Goal: Use online tool/utility: Utilize a website feature to perform a specific function

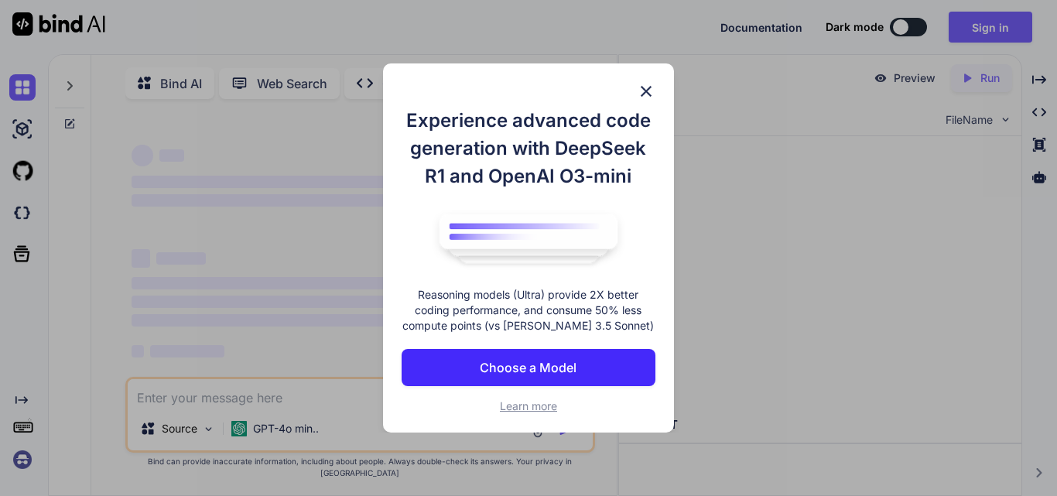
type textarea "x"
click at [578, 360] on button "Choose a Model" at bounding box center [529, 367] width 254 height 37
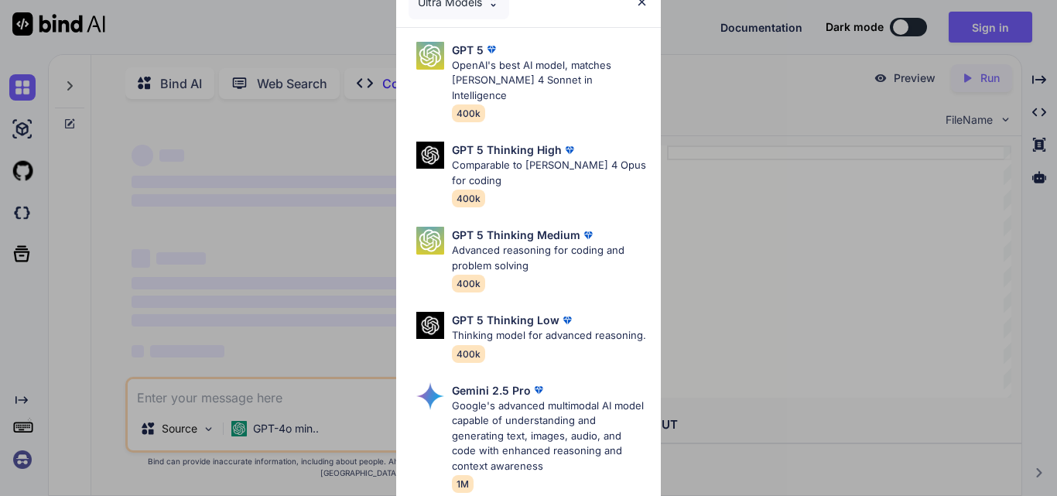
click at [645, 6] on img at bounding box center [641, 1] width 13 height 13
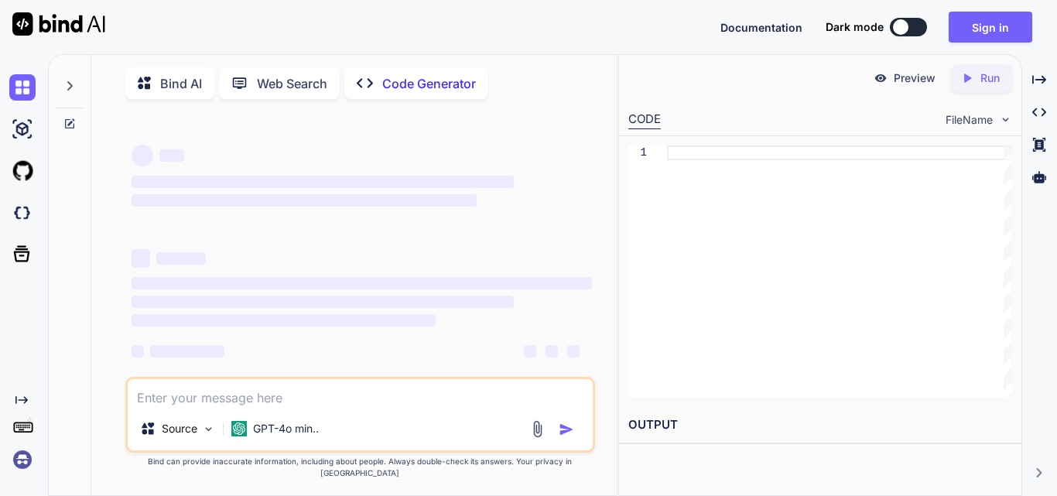
click at [500, 407] on textarea at bounding box center [360, 393] width 465 height 28
paste textarea "Create a modern, artistic, dark-themed portfolio website for a Data Analyst job…"
type textarea "Create a modern, artistic, dark-themed portfolio website for a Data Analyst job…"
type textarea "x"
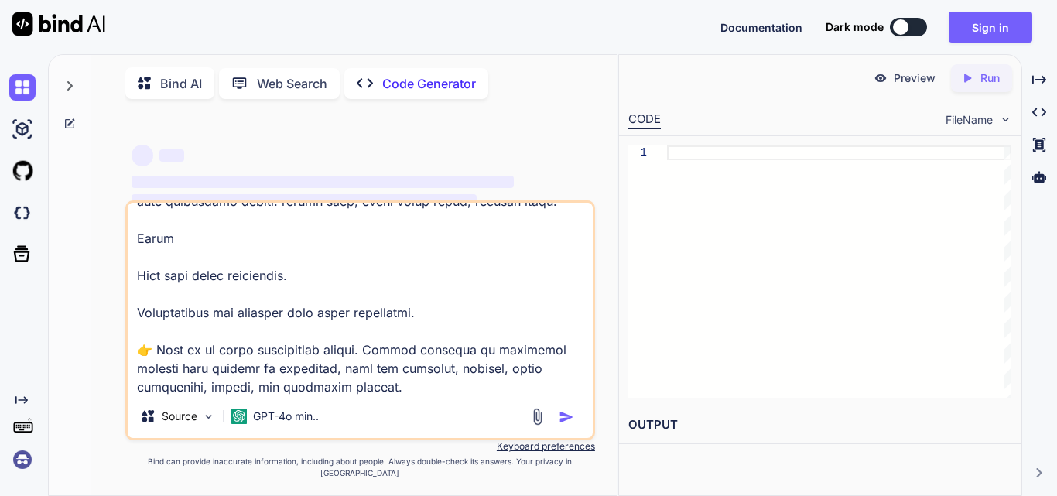
type textarea "Create a modern, artistic, dark-themed portfolio website for a Data Analyst job…"
type textarea "x"
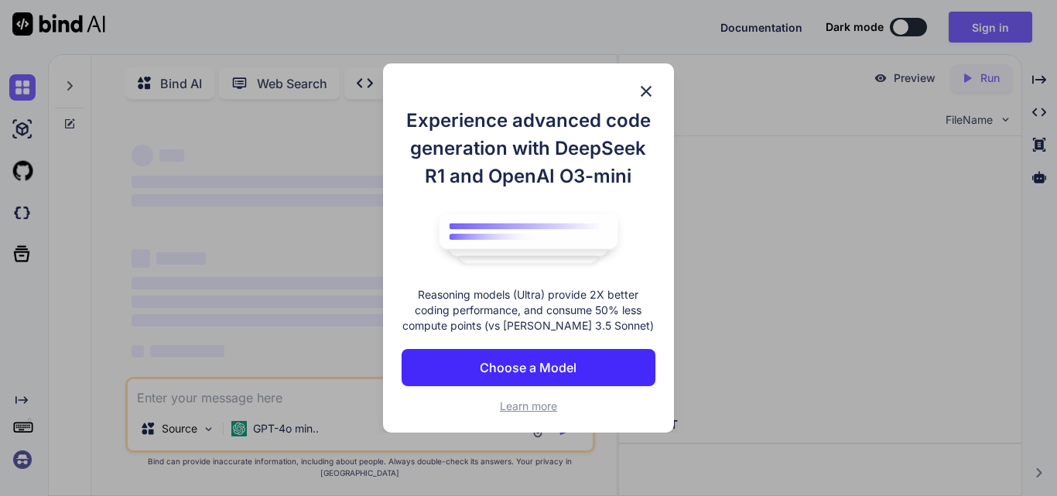
click at [513, 369] on p "Choose a Model" at bounding box center [528, 367] width 97 height 19
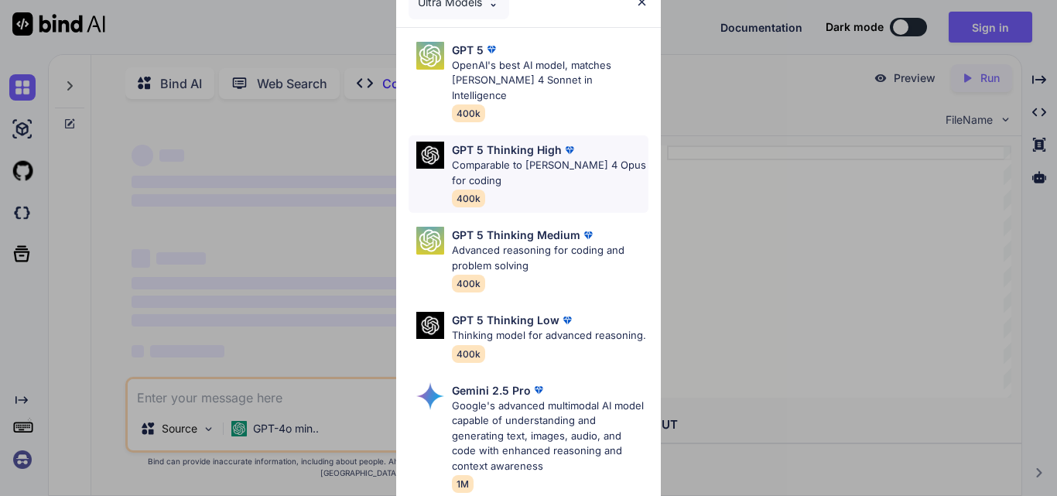
click at [511, 159] on p "Comparable to [PERSON_NAME] 4 Opus for coding" at bounding box center [550, 173] width 197 height 30
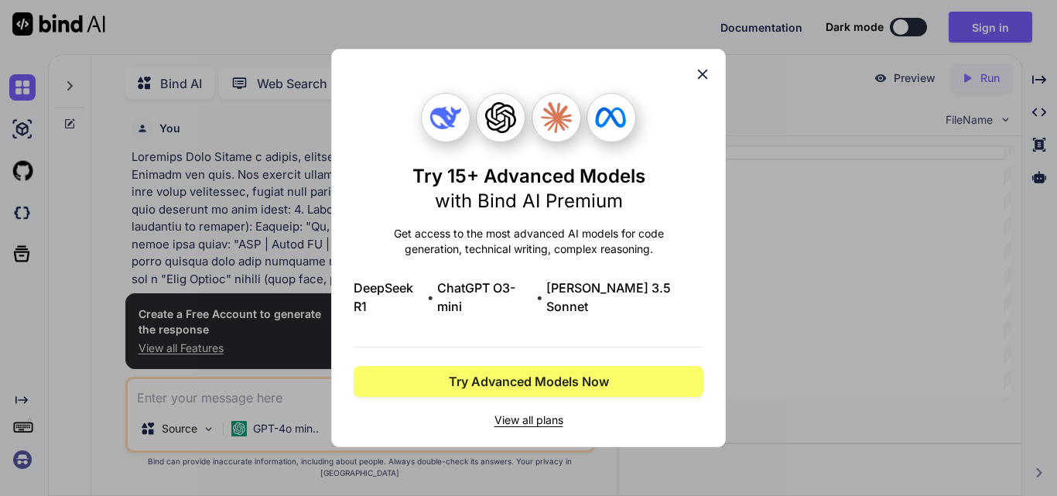
scroll to position [6, 0]
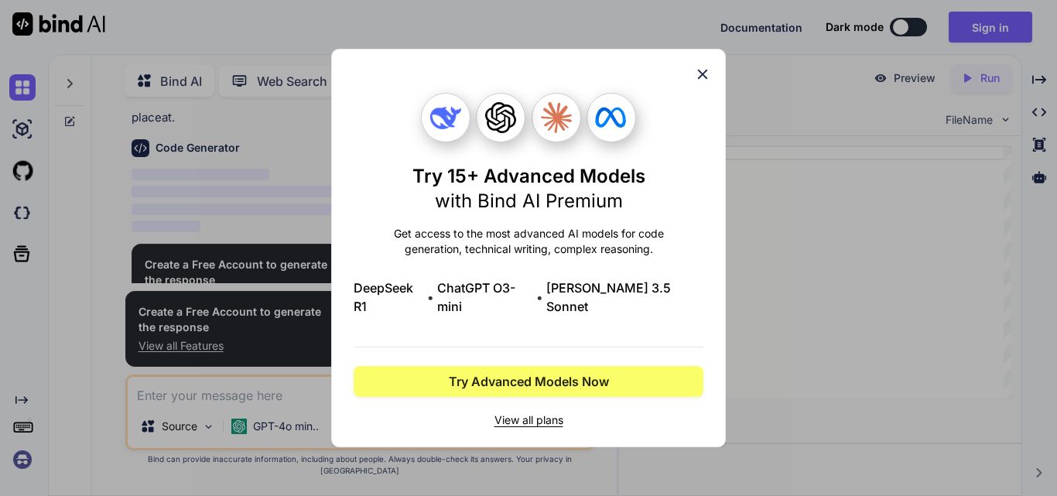
type textarea "x"
click at [702, 82] on icon at bounding box center [702, 74] width 17 height 17
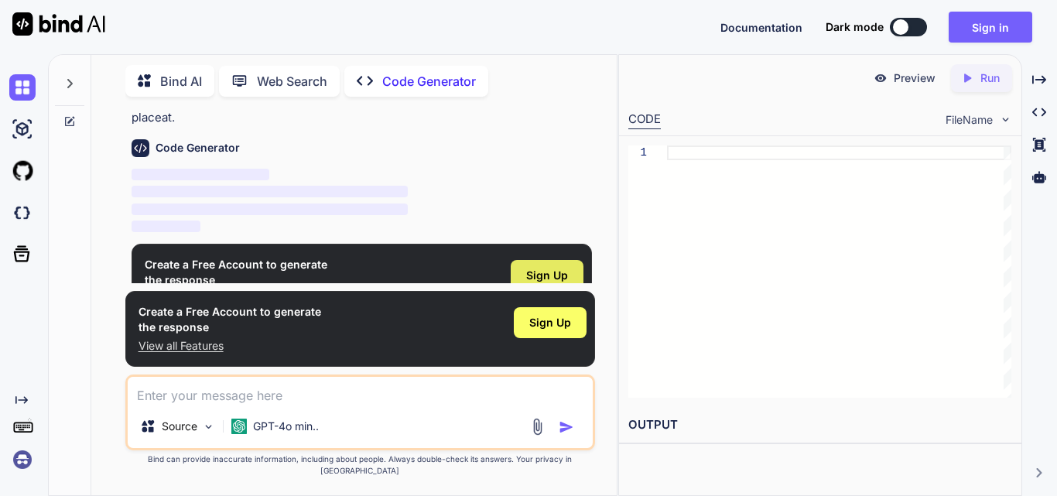
click at [570, 260] on div "Sign Up" at bounding box center [547, 275] width 73 height 31
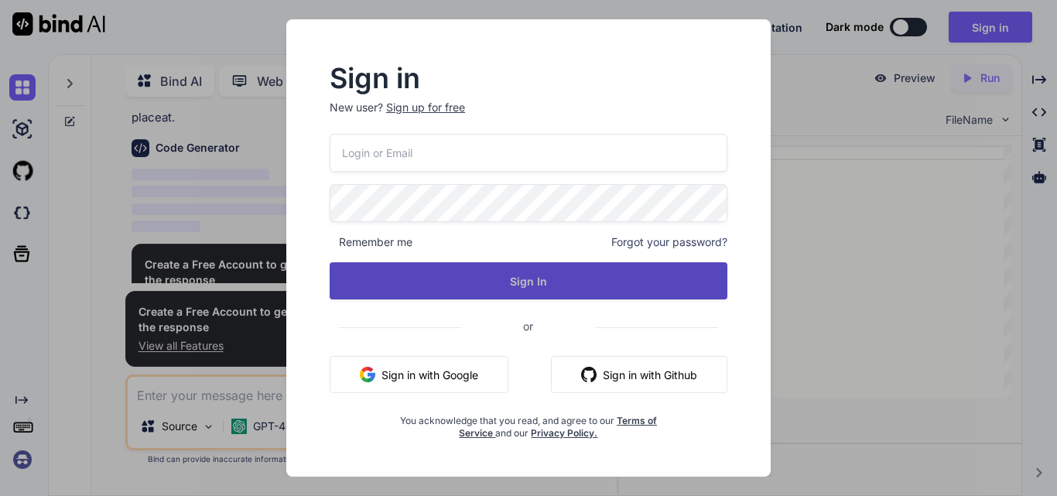
click at [582, 272] on button "Sign In" at bounding box center [529, 280] width 398 height 37
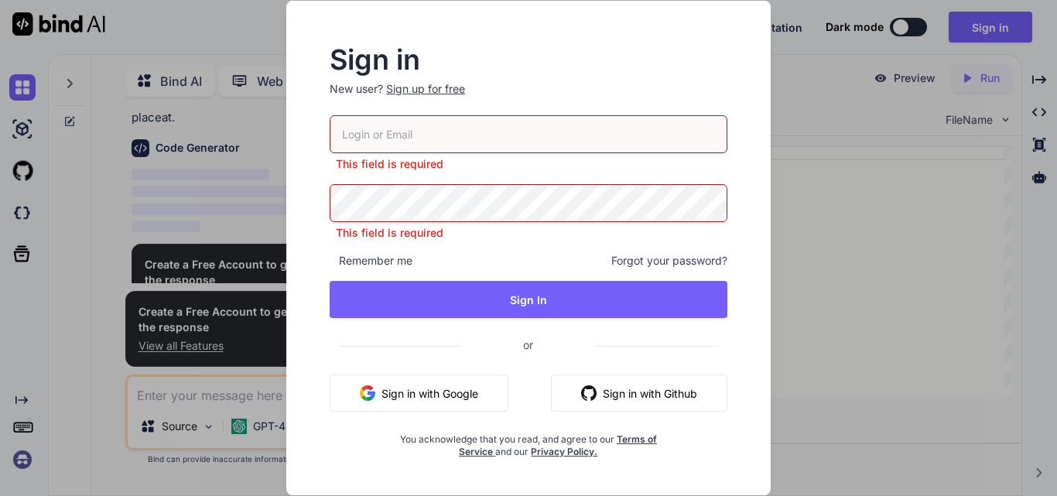
click at [476, 383] on button "Sign in with Google" at bounding box center [419, 392] width 179 height 37
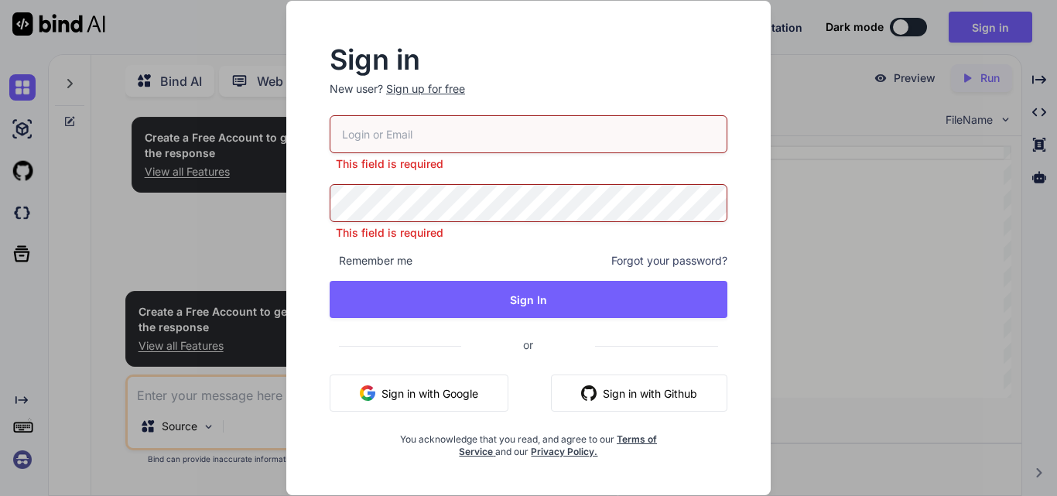
click at [830, 265] on div "Sign in New user? Sign up for free This field is required This field is require…" at bounding box center [528, 248] width 1057 height 496
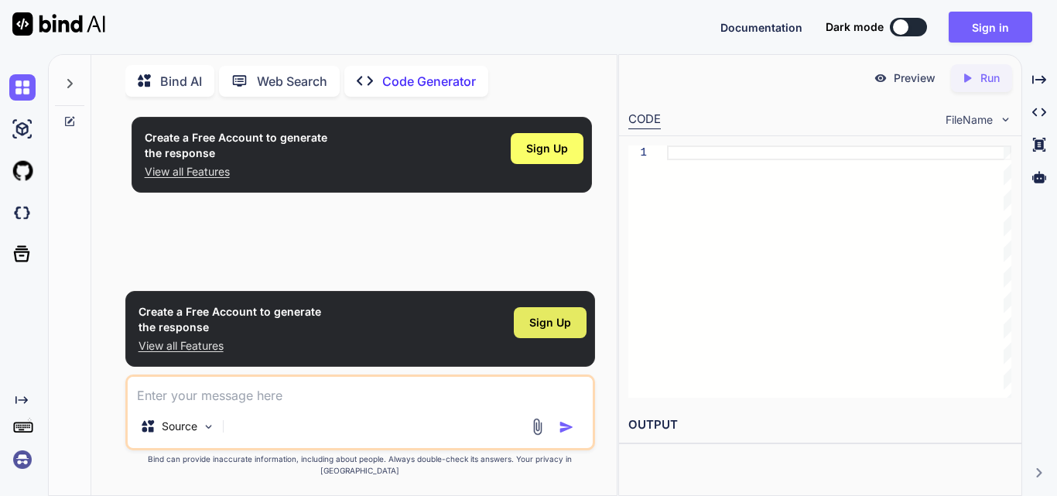
click at [567, 330] on span "Sign Up" at bounding box center [550, 322] width 42 height 15
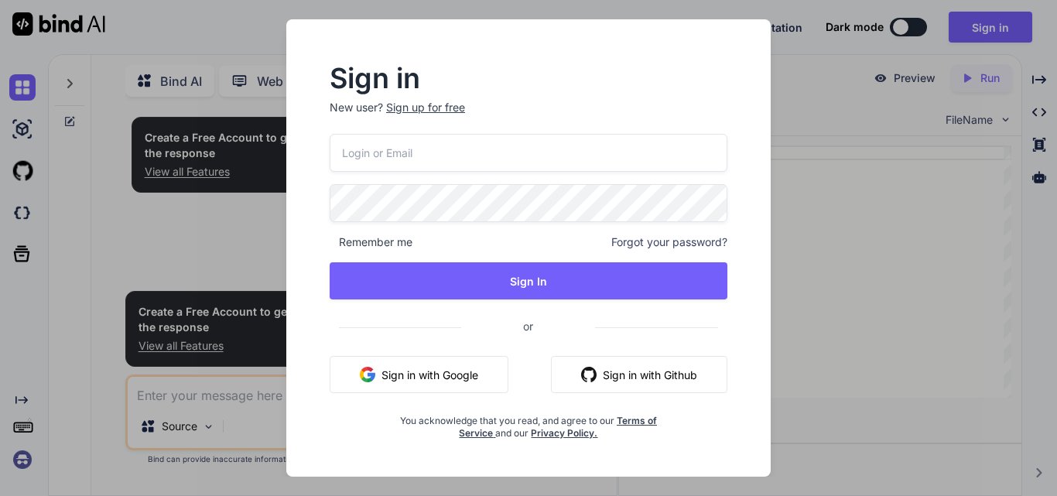
click at [483, 366] on button "Sign in with Google" at bounding box center [419, 374] width 179 height 37
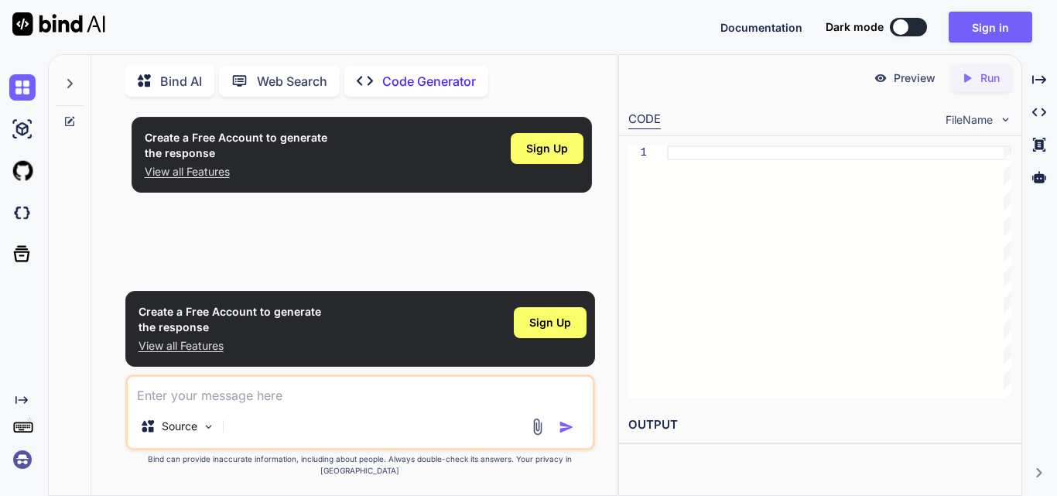
click at [322, 401] on textarea at bounding box center [360, 391] width 465 height 28
paste textarea "Create a modern, artistic, dark-themed portfolio website for a Data Analyst job…"
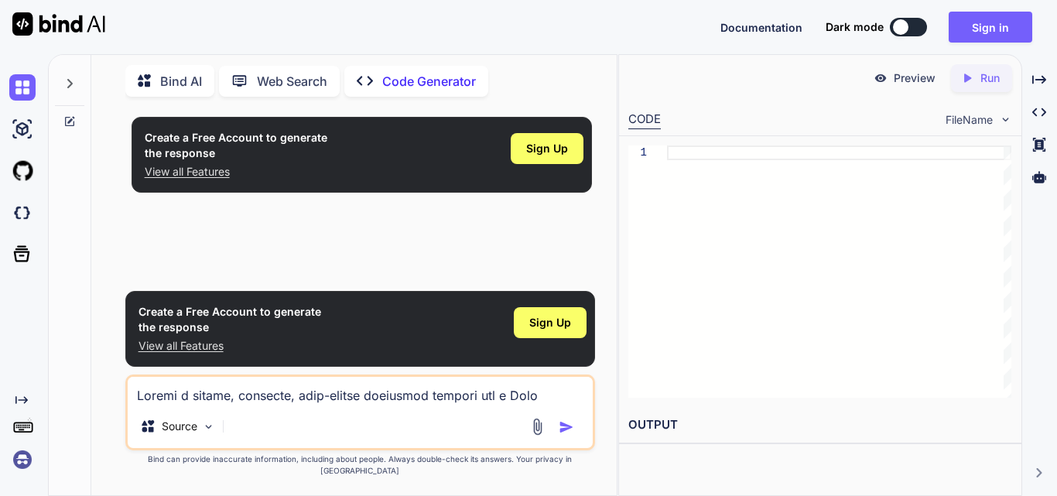
scroll to position [3288, 0]
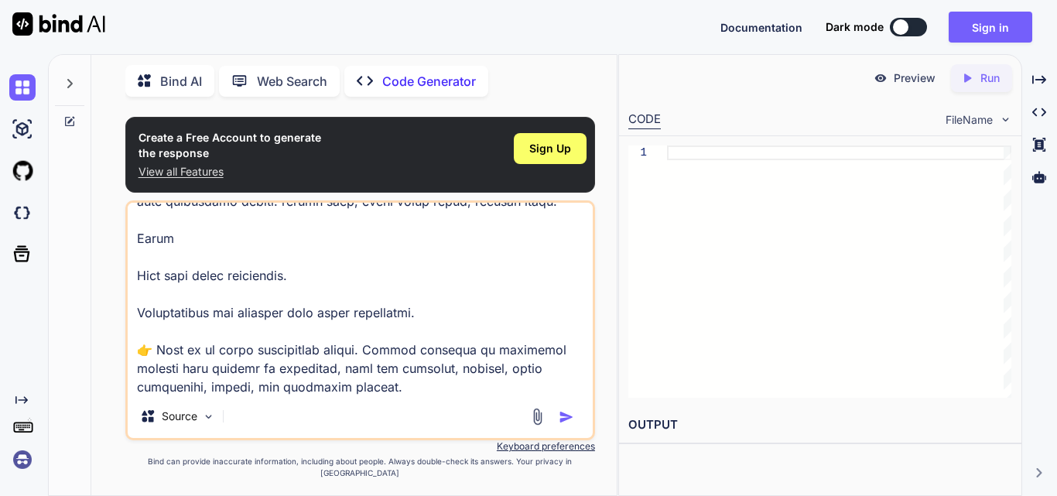
type textarea "Create a modern, artistic, dark-themed portfolio website for a Data Analyst job…"
click at [565, 425] on img "button" at bounding box center [566, 416] width 15 height 15
click at [566, 423] on img "button" at bounding box center [566, 416] width 15 height 15
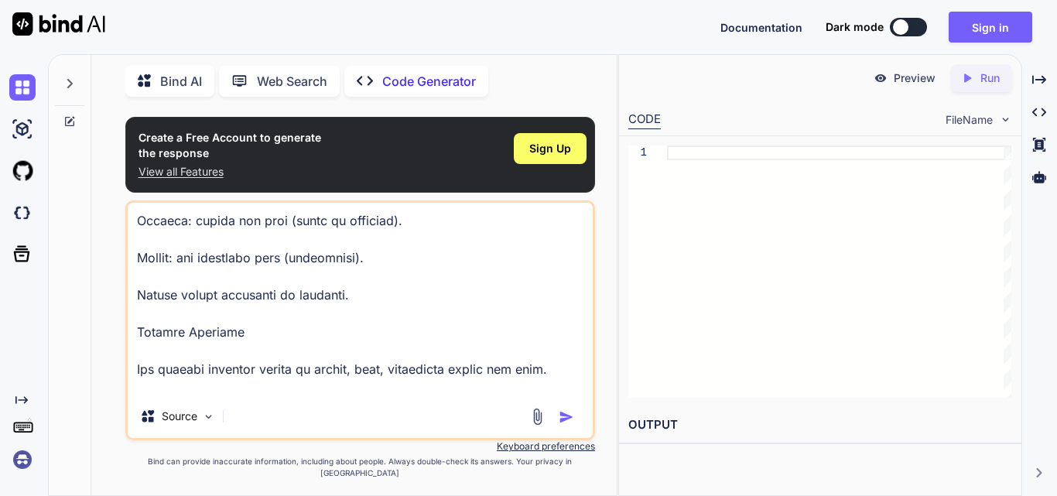
scroll to position [3289, 0]
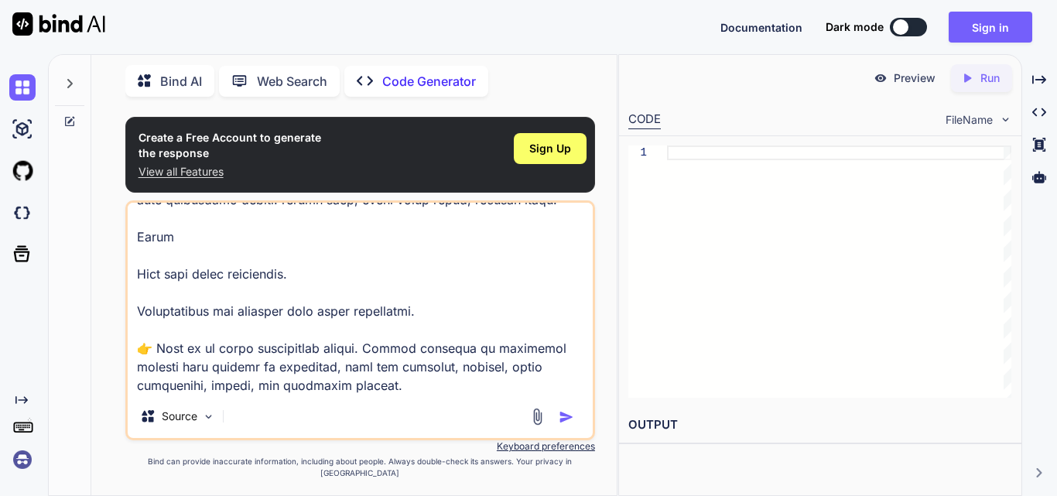
click at [567, 424] on img "button" at bounding box center [566, 416] width 15 height 15
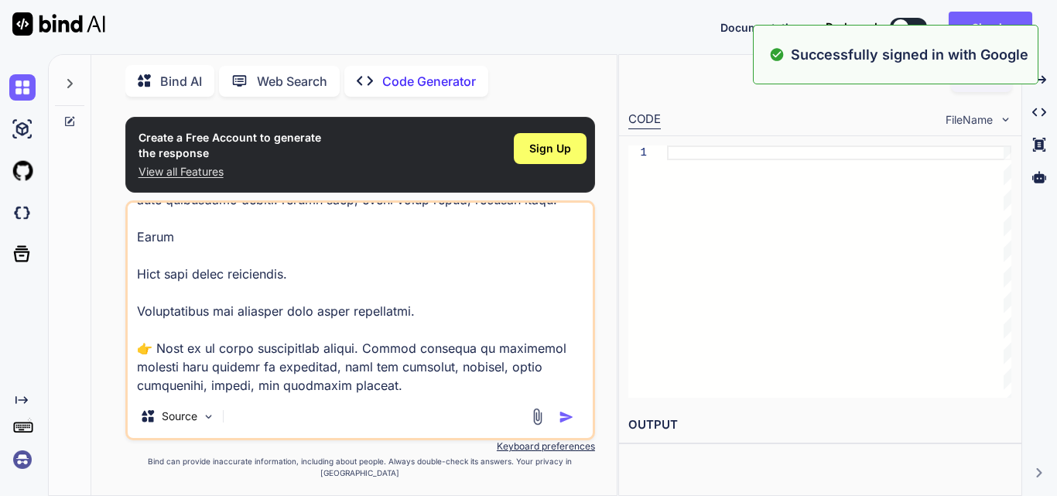
click at [565, 425] on img "button" at bounding box center [566, 416] width 15 height 15
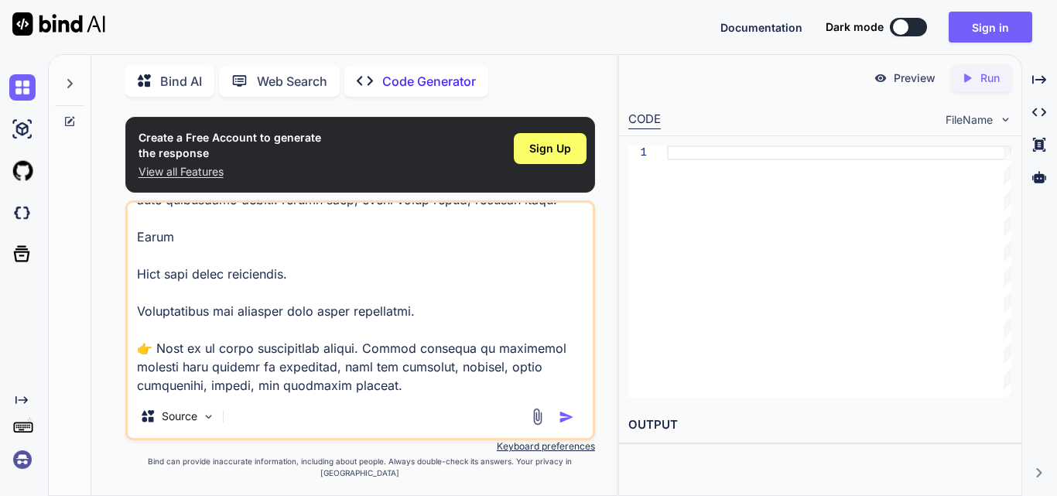
click at [1001, 118] on img at bounding box center [1005, 119] width 13 height 13
click at [531, 425] on img at bounding box center [537, 417] width 18 height 18
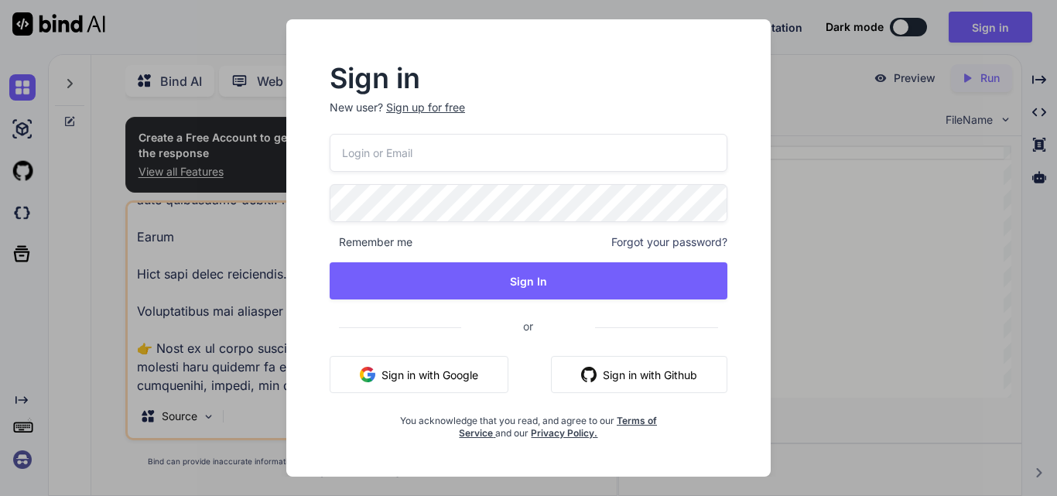
click at [827, 225] on div "Sign in New user? Sign up for free Remember me Forgot your password? Sign In or…" at bounding box center [528, 248] width 1057 height 496
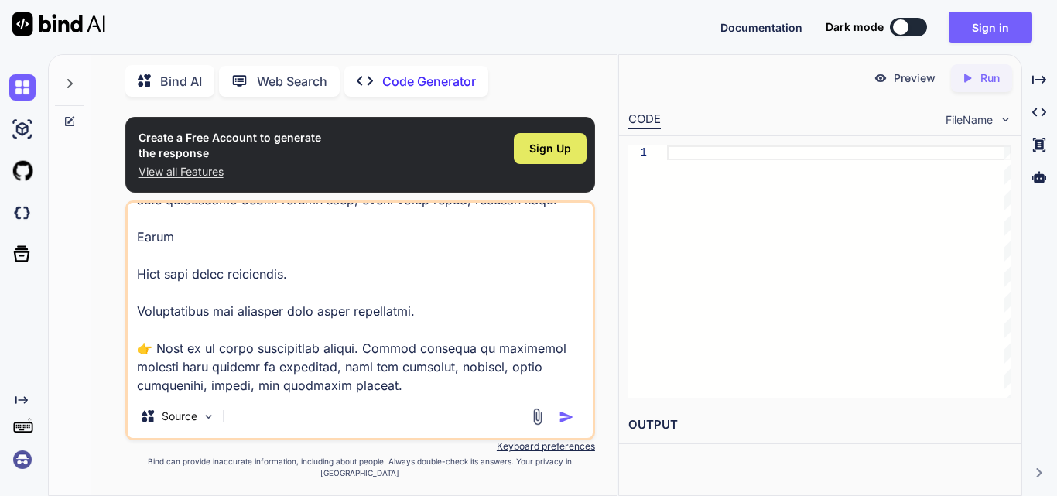
click at [562, 156] on span "Sign Up" at bounding box center [550, 148] width 42 height 15
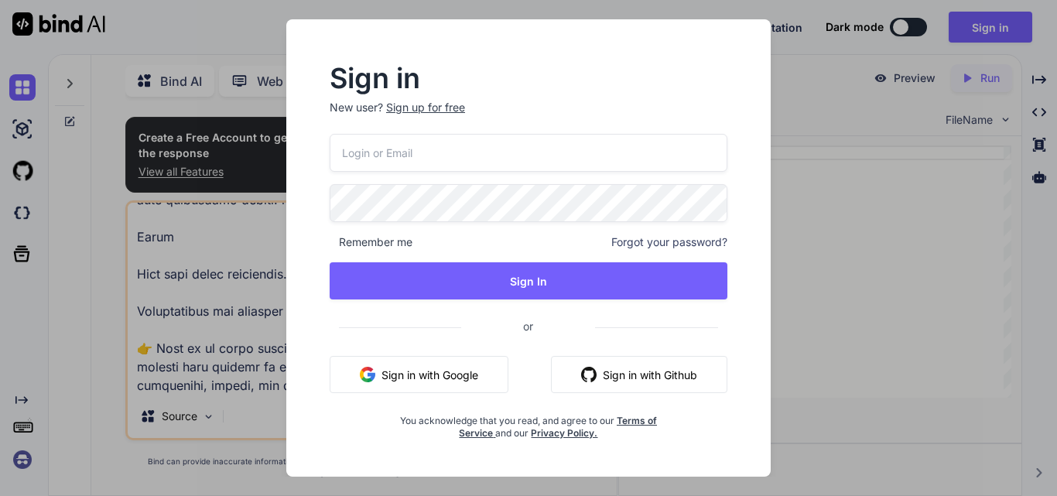
click at [429, 371] on button "Sign in with Google" at bounding box center [419, 374] width 179 height 37
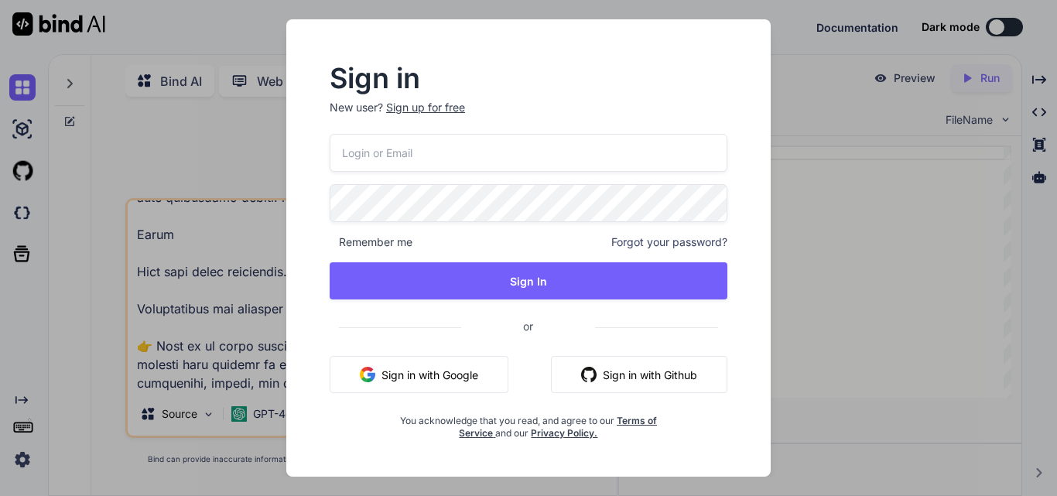
click at [855, 350] on div "Sign in New user? Sign up for free Remember me Forgot your password? Sign In or…" at bounding box center [528, 248] width 1057 height 496
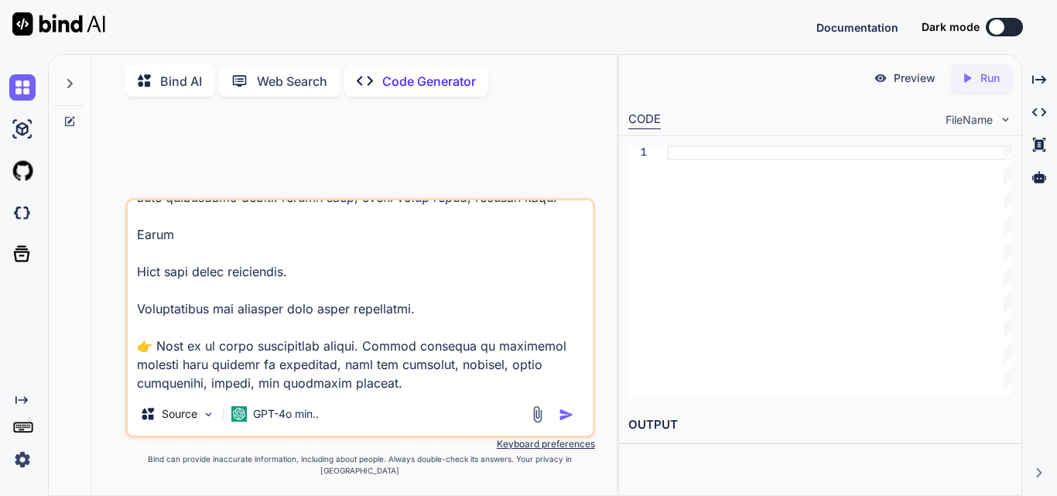
click at [566, 421] on img "button" at bounding box center [566, 414] width 15 height 15
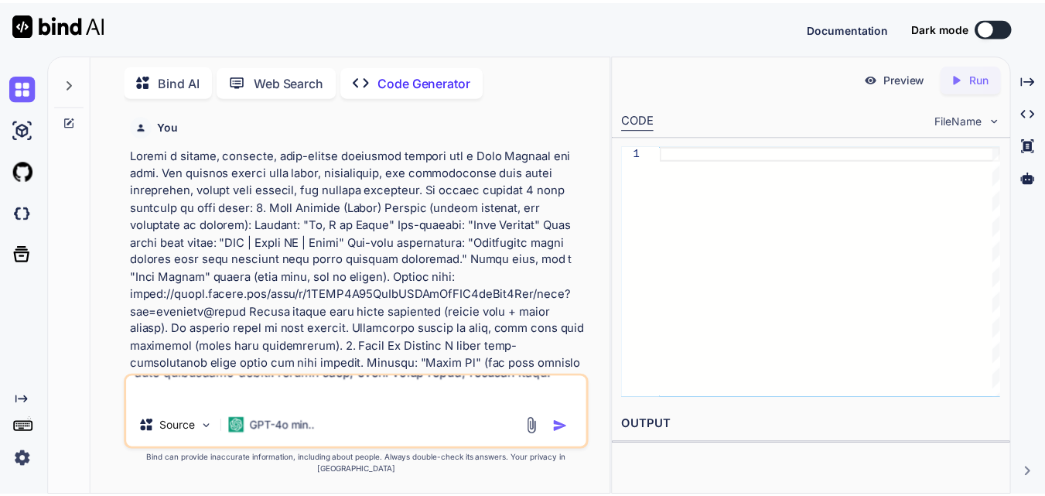
scroll to position [0, 0]
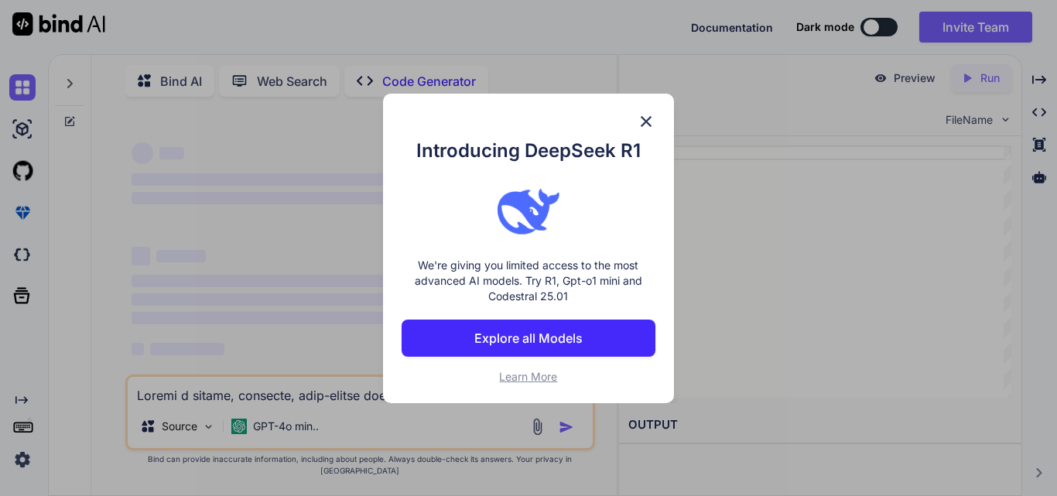
click at [649, 123] on img at bounding box center [646, 121] width 19 height 19
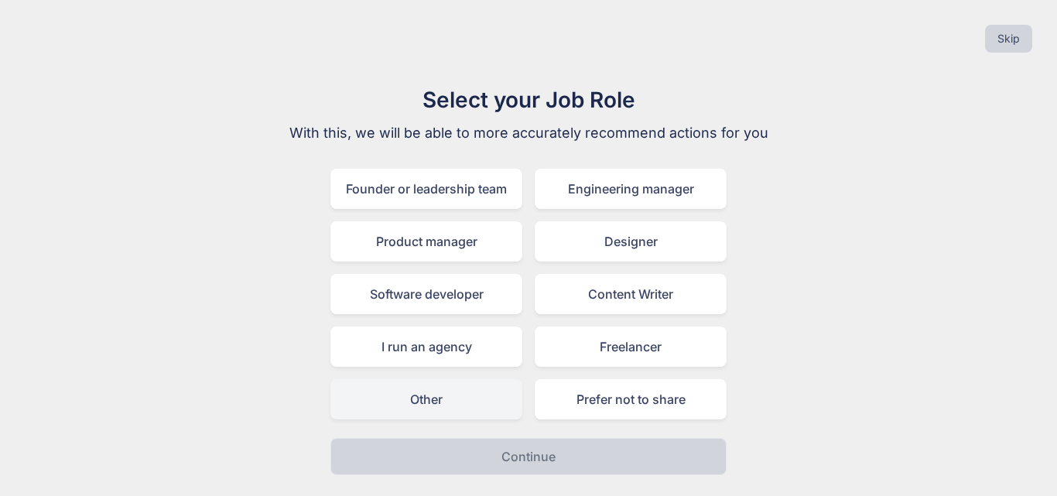
click at [439, 411] on div "Other" at bounding box center [426, 399] width 192 height 40
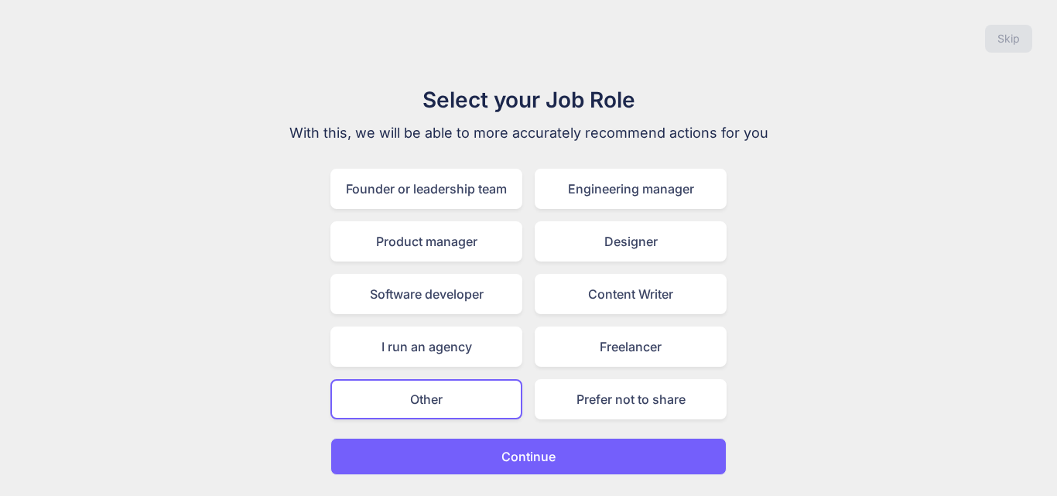
click at [517, 461] on p "Continue" at bounding box center [528, 456] width 54 height 19
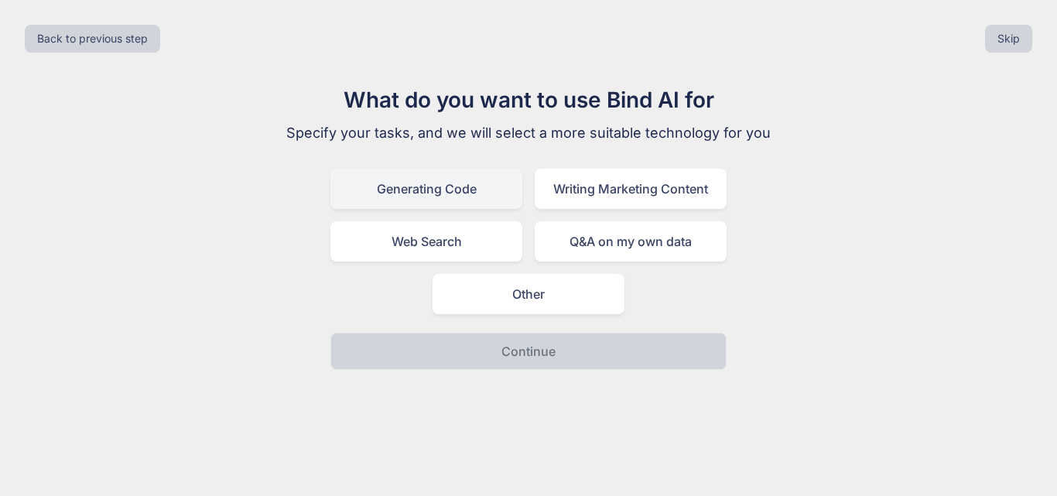
click at [482, 180] on div "Generating Code" at bounding box center [426, 189] width 192 height 40
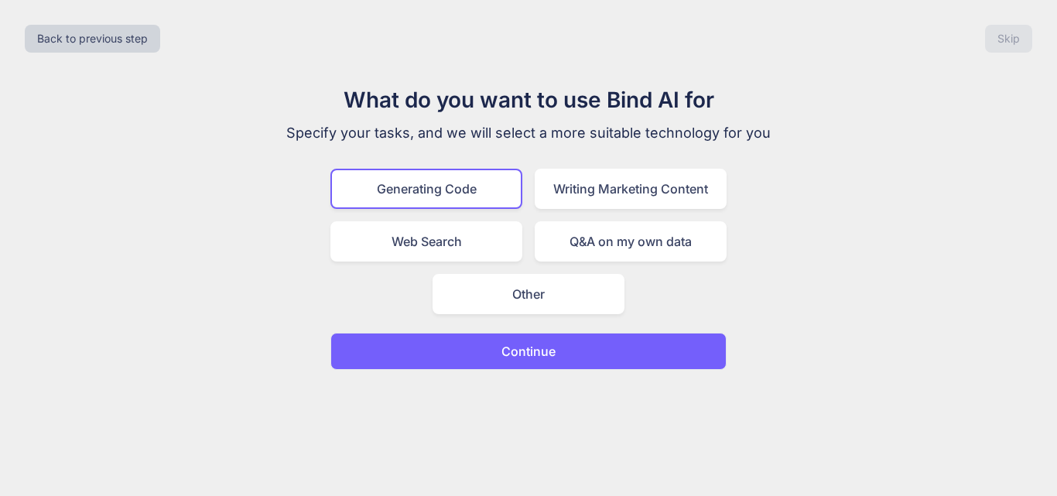
click at [510, 354] on p "Continue" at bounding box center [528, 351] width 54 height 19
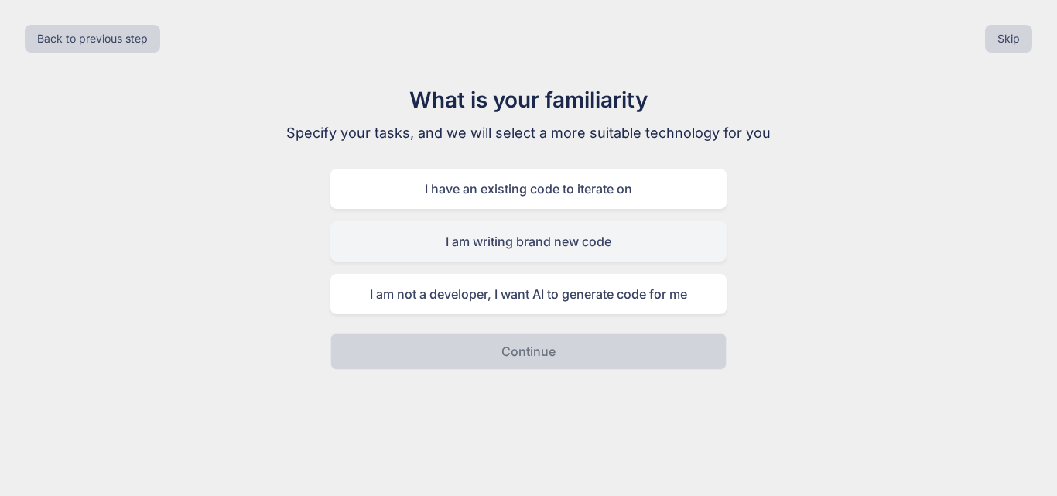
click at [548, 252] on div "I am writing brand new code" at bounding box center [528, 241] width 396 height 40
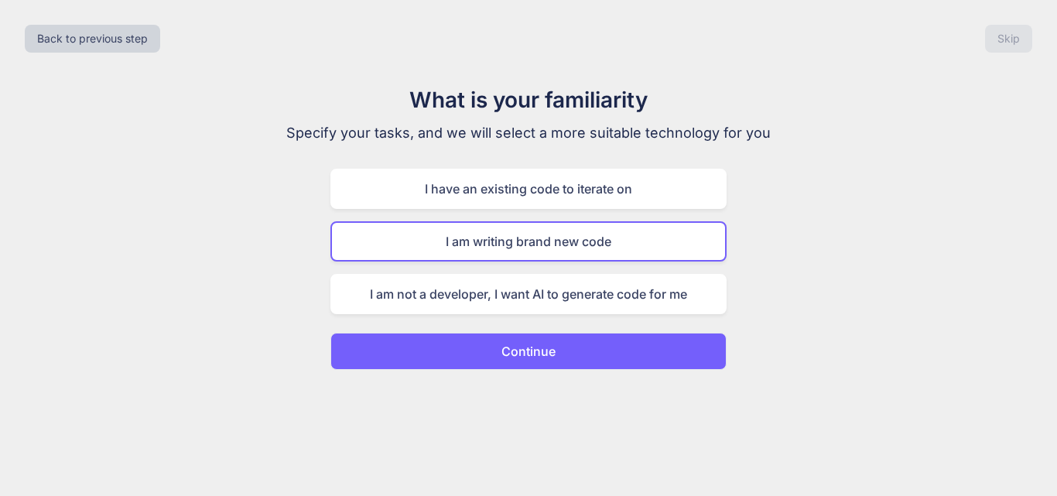
click at [542, 350] on p "Continue" at bounding box center [528, 351] width 54 height 19
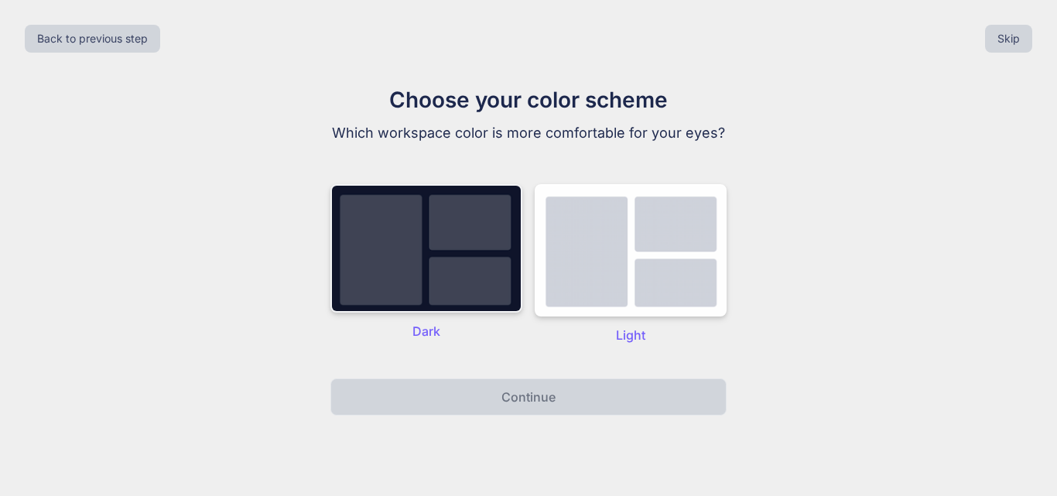
click at [501, 284] on img at bounding box center [426, 248] width 192 height 128
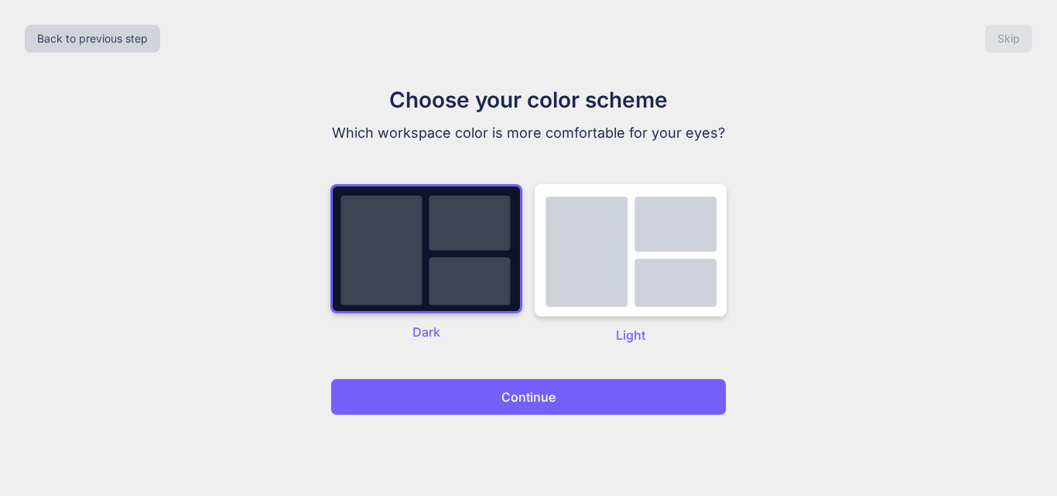
click at [525, 400] on p "Continue" at bounding box center [528, 397] width 54 height 19
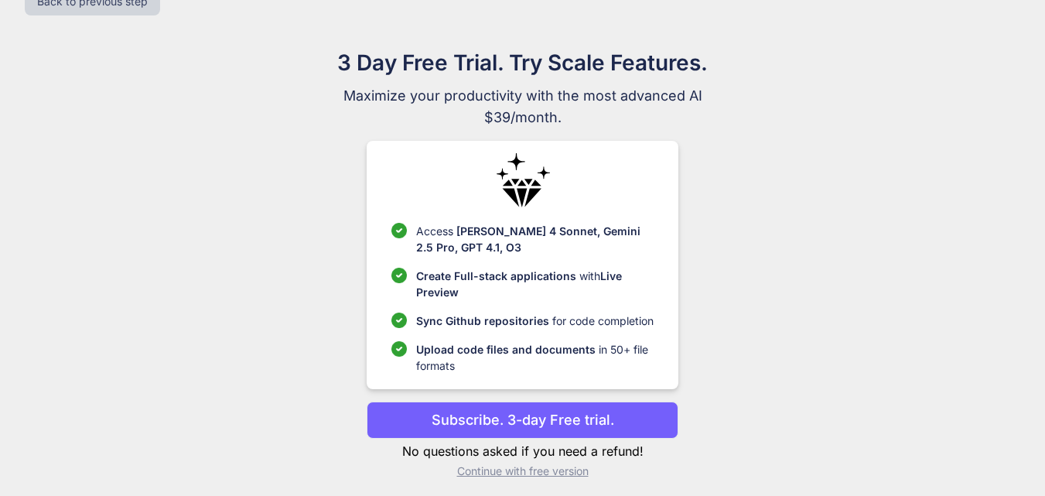
scroll to position [45, 0]
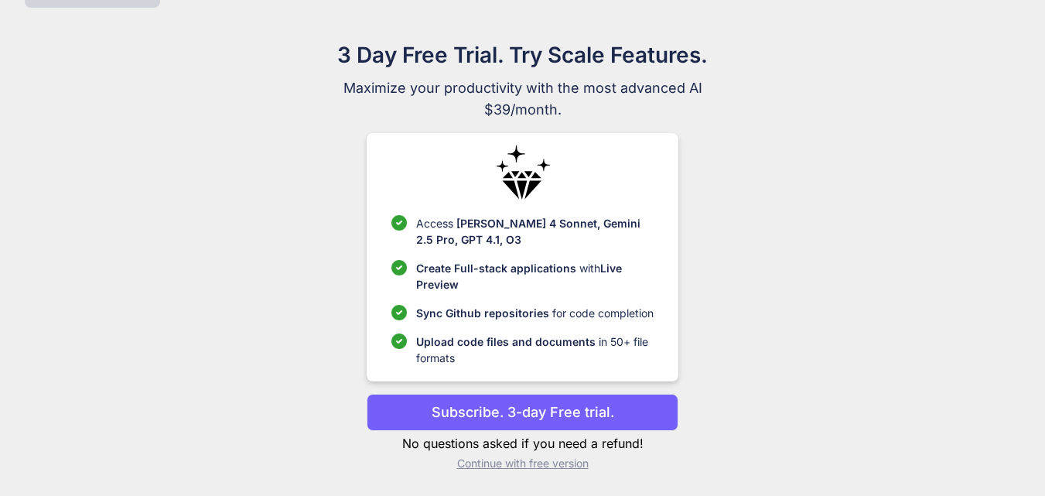
click at [530, 470] on p "Continue with free version" at bounding box center [523, 463] width 312 height 15
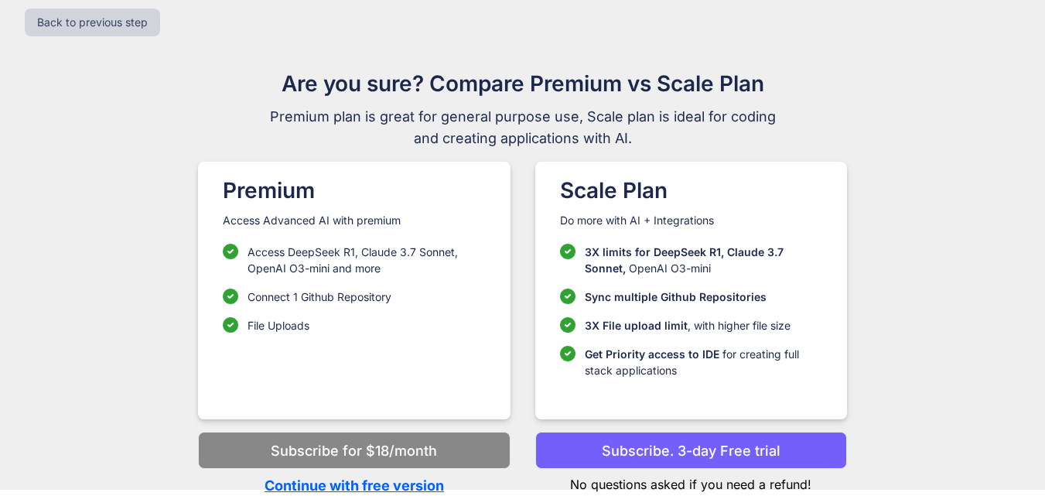
click at [427, 484] on p "Continue with free version" at bounding box center [354, 485] width 312 height 21
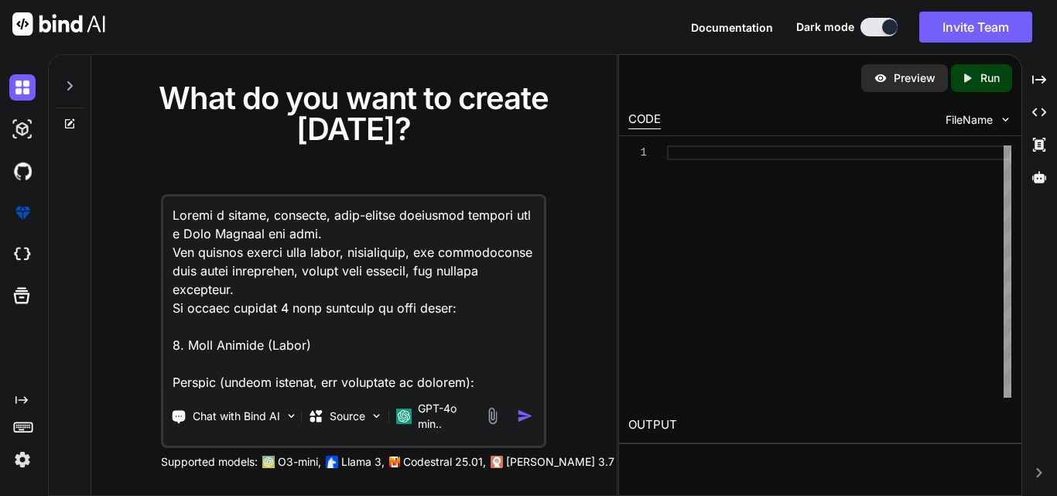
scroll to position [3586, 0]
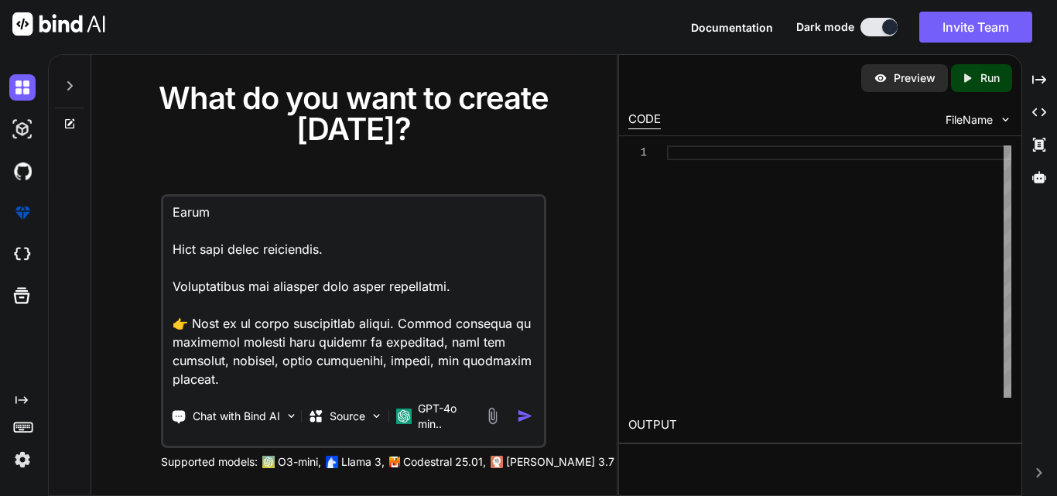
type textarea "Create a modern, artistic, dark-themed portfolio website for a Data Analyst job…"
click at [521, 408] on img "button" at bounding box center [525, 416] width 16 height 16
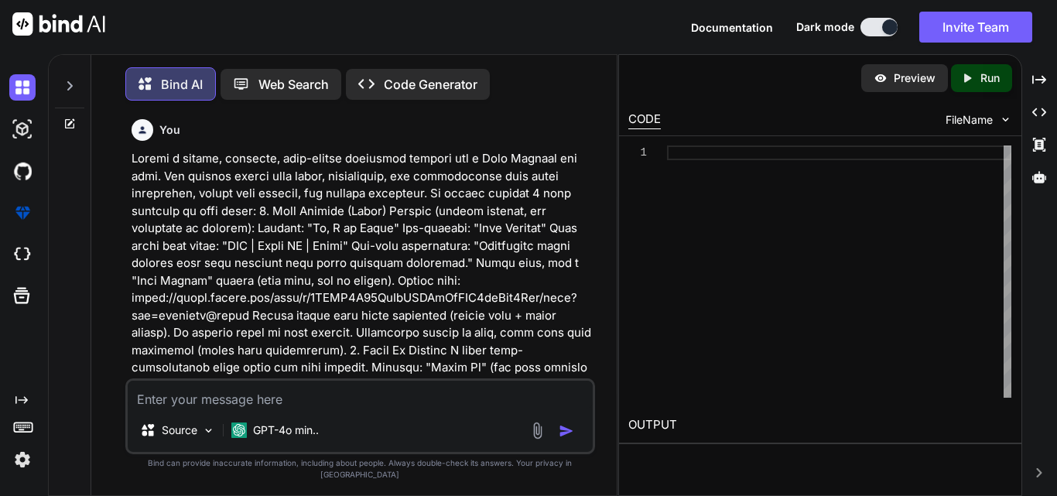
scroll to position [8, 0]
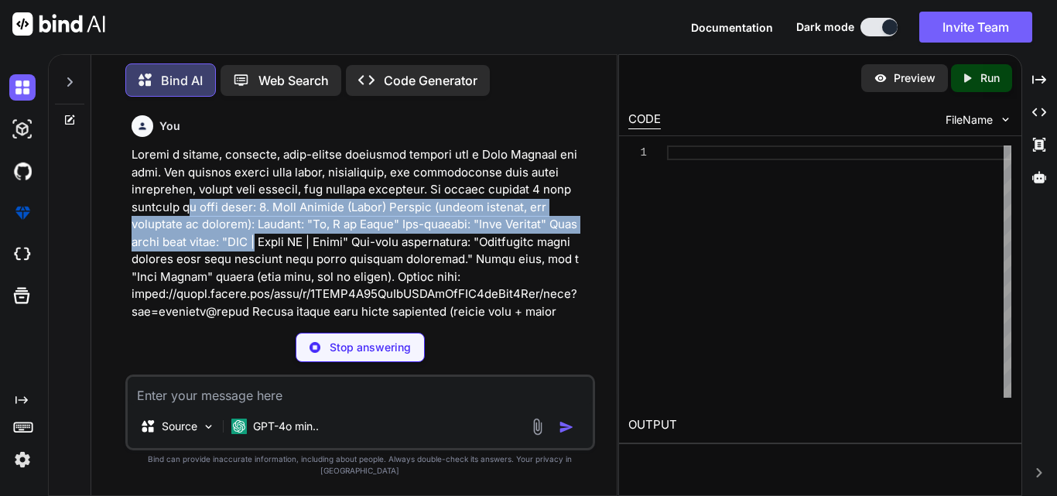
drag, startPoint x: 603, startPoint y: 225, endPoint x: 556, endPoint y: 193, distance: 57.3
click at [556, 193] on div "You Bind AI Creating a modern, artistic, dark-themed portfolio website for a Da…" at bounding box center [360, 302] width 513 height 386
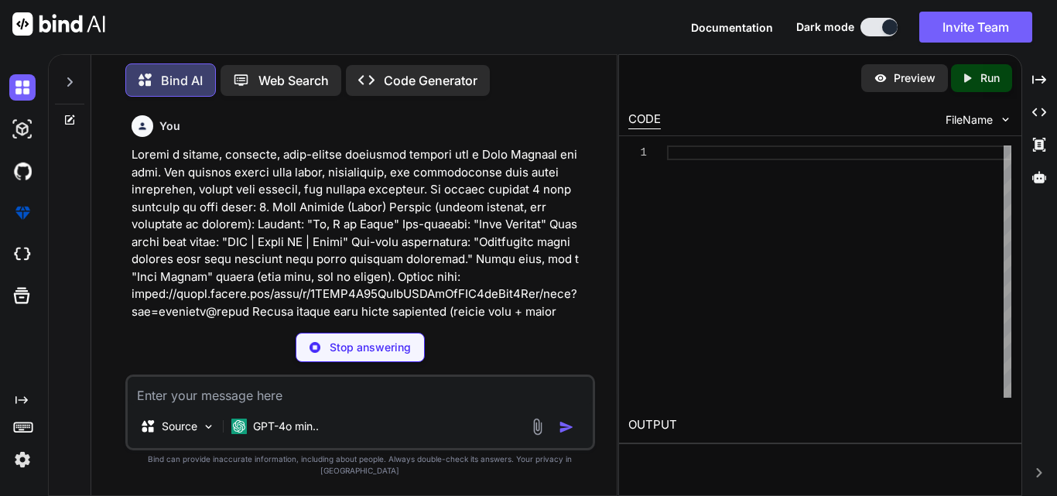
click at [562, 85] on div "Bind AI Web Search Created with Pixso. Code Generator" at bounding box center [360, 80] width 470 height 46
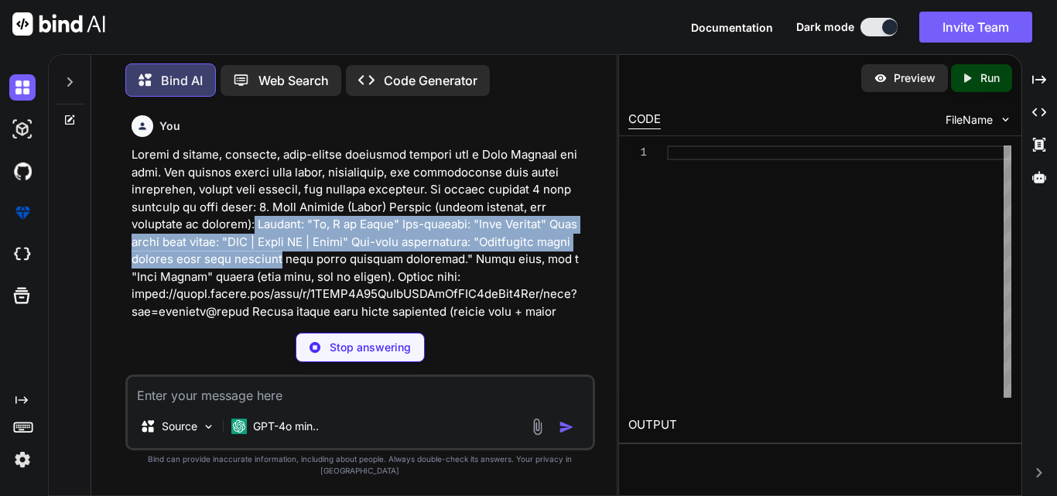
drag, startPoint x: 607, startPoint y: 209, endPoint x: 605, endPoint y: 221, distance: 12.5
click at [607, 233] on div "You Bind AI Creating a modern, artistic, dark-themed portfolio website for a Da…" at bounding box center [360, 302] width 513 height 386
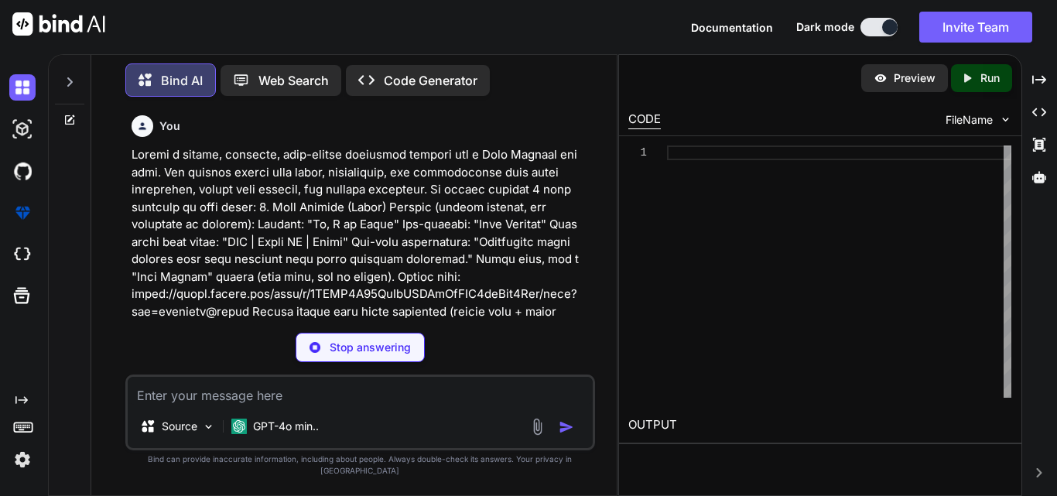
click at [402, 78] on p "Code Generator" at bounding box center [431, 80] width 94 height 19
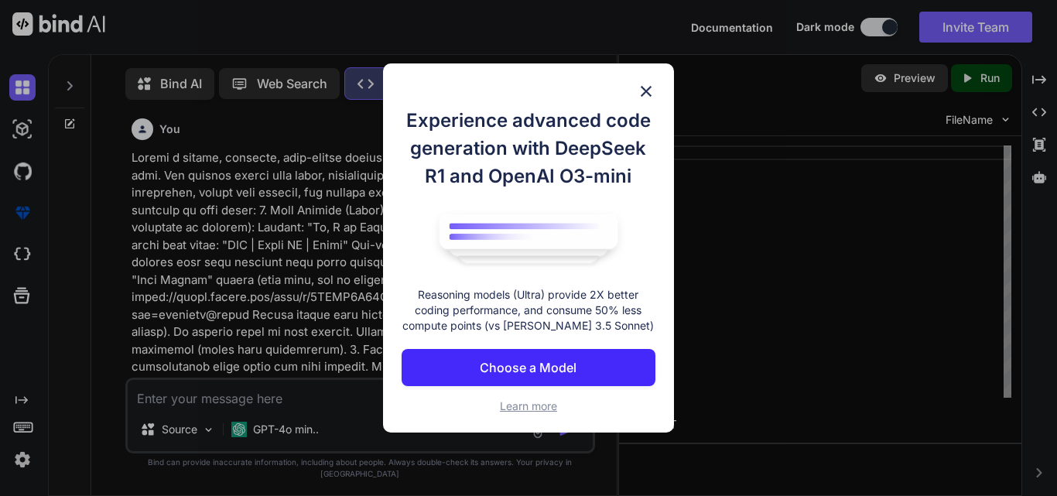
click at [651, 85] on img at bounding box center [646, 91] width 19 height 19
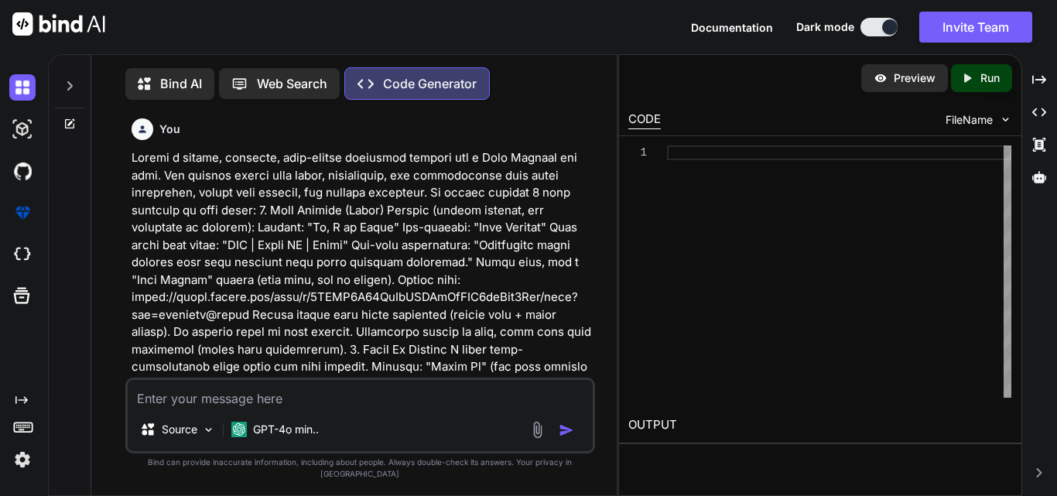
scroll to position [7, 0]
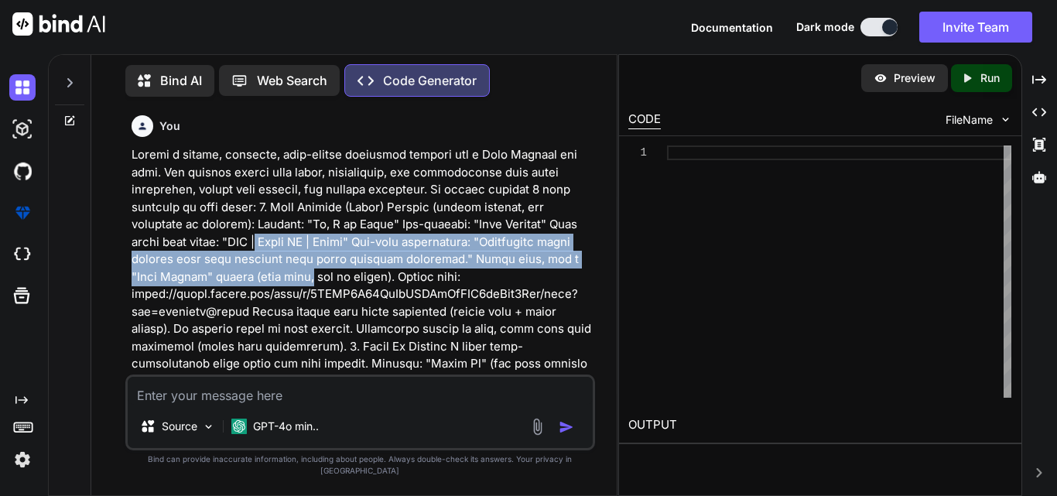
drag, startPoint x: 603, startPoint y: 224, endPoint x: 602, endPoint y: 257, distance: 32.5
click at [603, 258] on div "You Code Generator Below is a complete HTML, CSS, and JavaScript code for your …" at bounding box center [360, 302] width 513 height 386
click at [873, 81] on img at bounding box center [880, 78] width 14 height 14
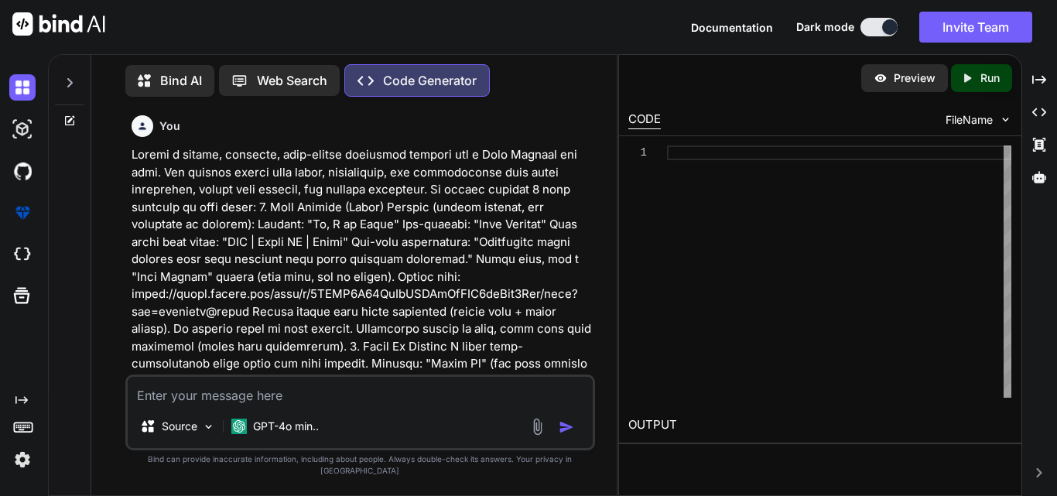
click at [560, 435] on img "button" at bounding box center [566, 426] width 15 height 15
